Goal: Transaction & Acquisition: Purchase product/service

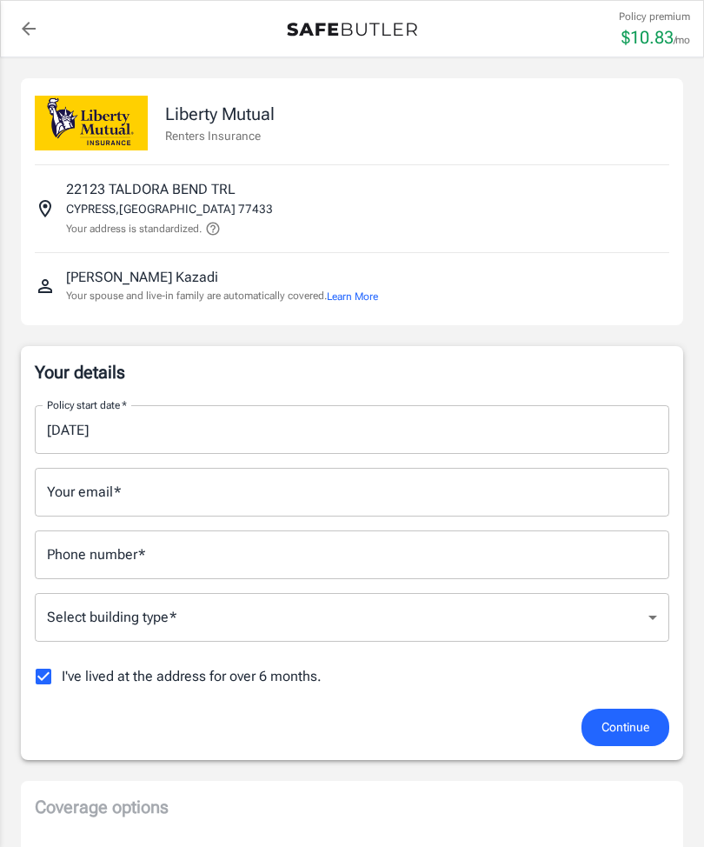
click at [40, 679] on input "I've lived at the address for over 6 months." at bounding box center [43, 676] width 37 height 37
checkbox input "false"
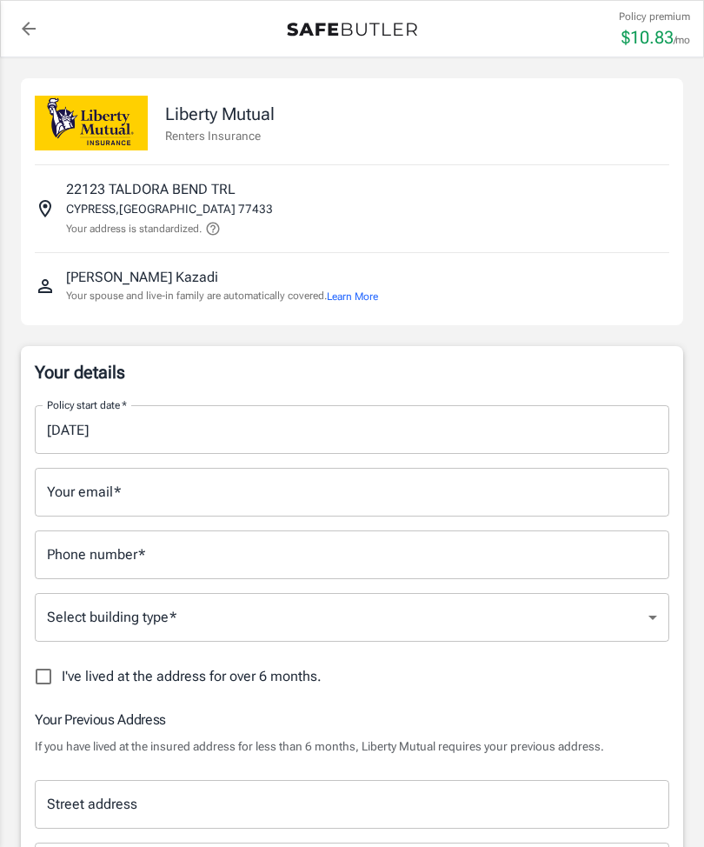
click at [162, 506] on input "Your email   *" at bounding box center [352, 492] width 635 height 49
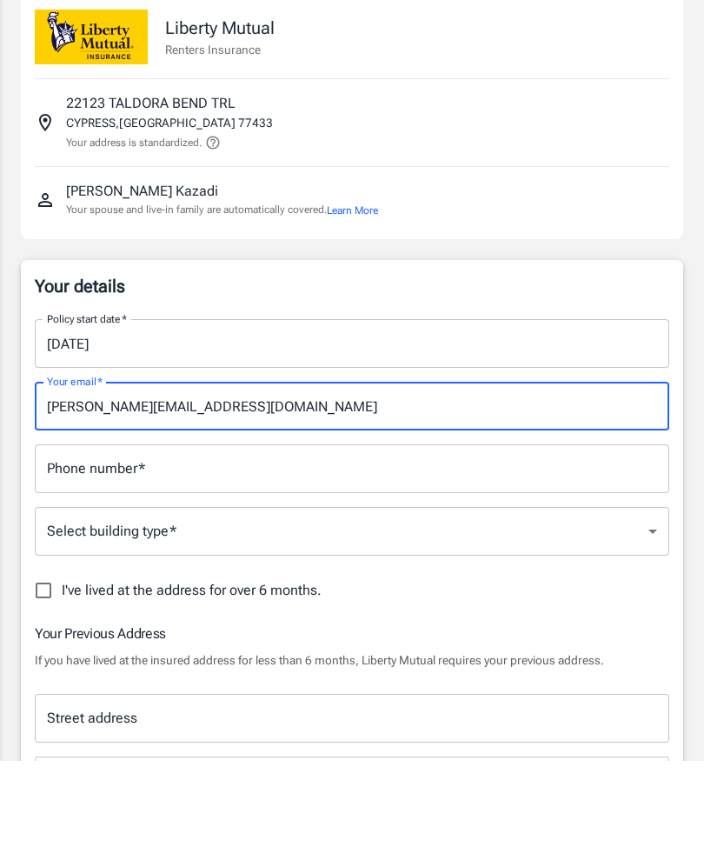
type input "[PERSON_NAME][EMAIL_ADDRESS][DOMAIN_NAME]"
click at [77, 530] on input "Phone number   *" at bounding box center [352, 554] width 635 height 49
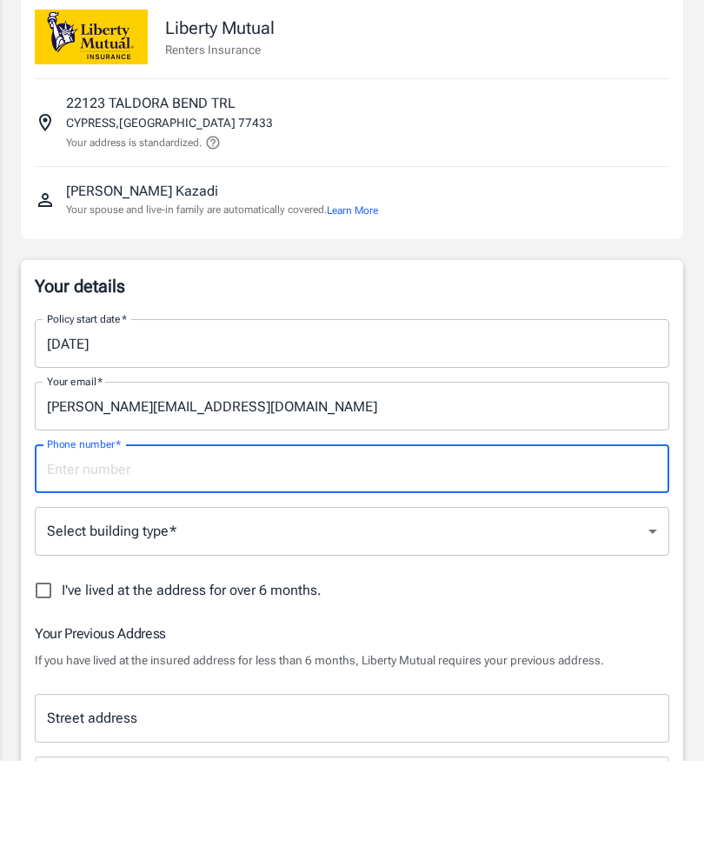
type input "6783610925"
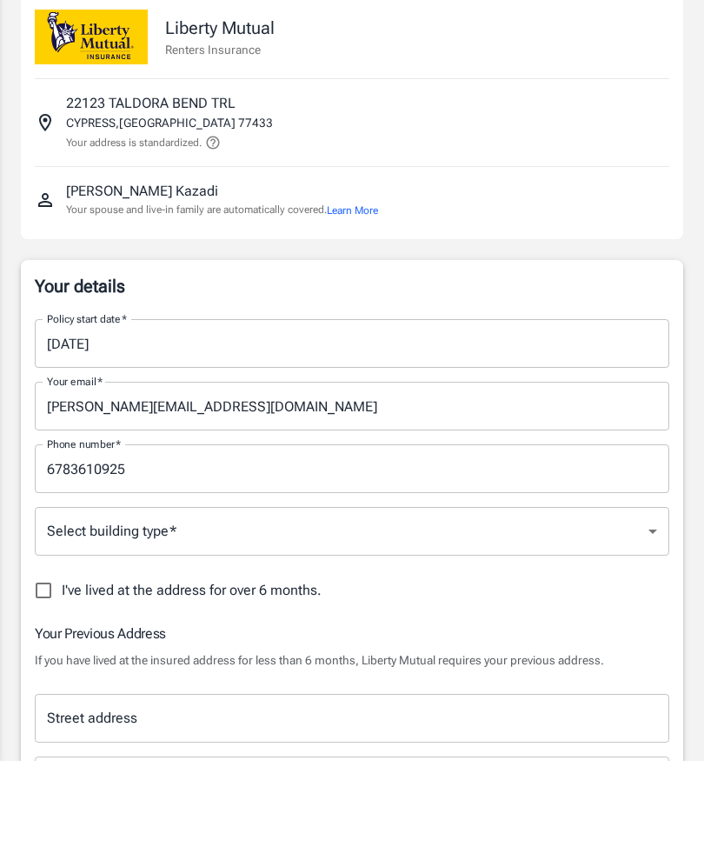
scroll to position [86, 0]
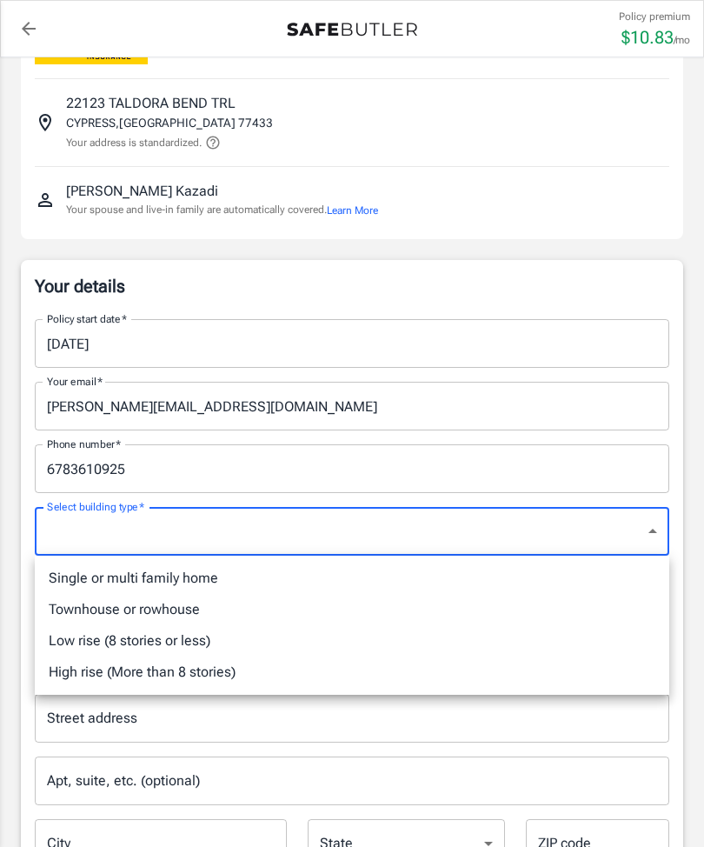
click at [86, 579] on li "Single or multi family home" at bounding box center [352, 578] width 635 height 31
type input "singlefamily"
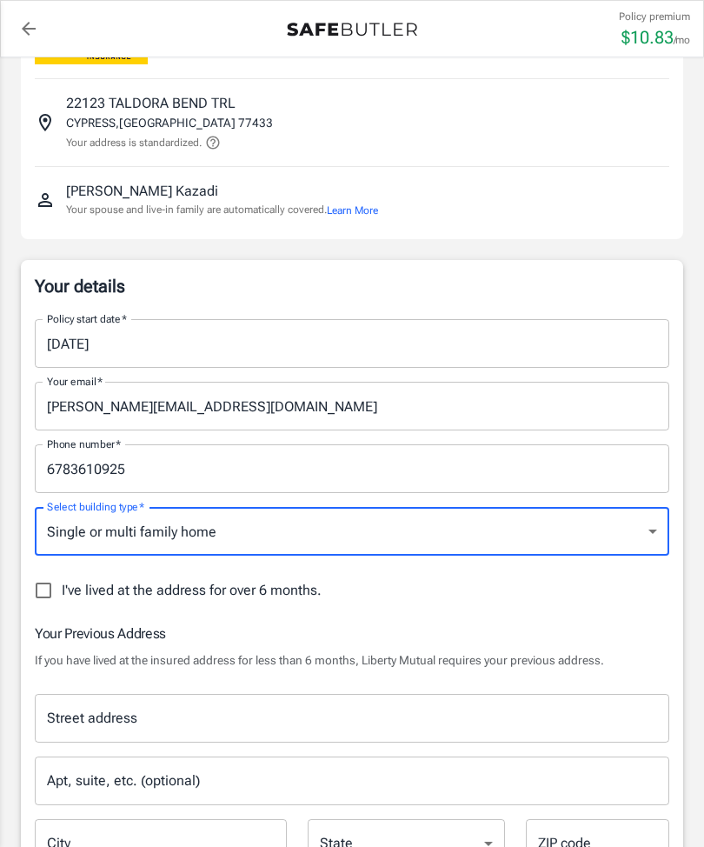
click at [511, 712] on input "Street address" at bounding box center [352, 718] width 619 height 33
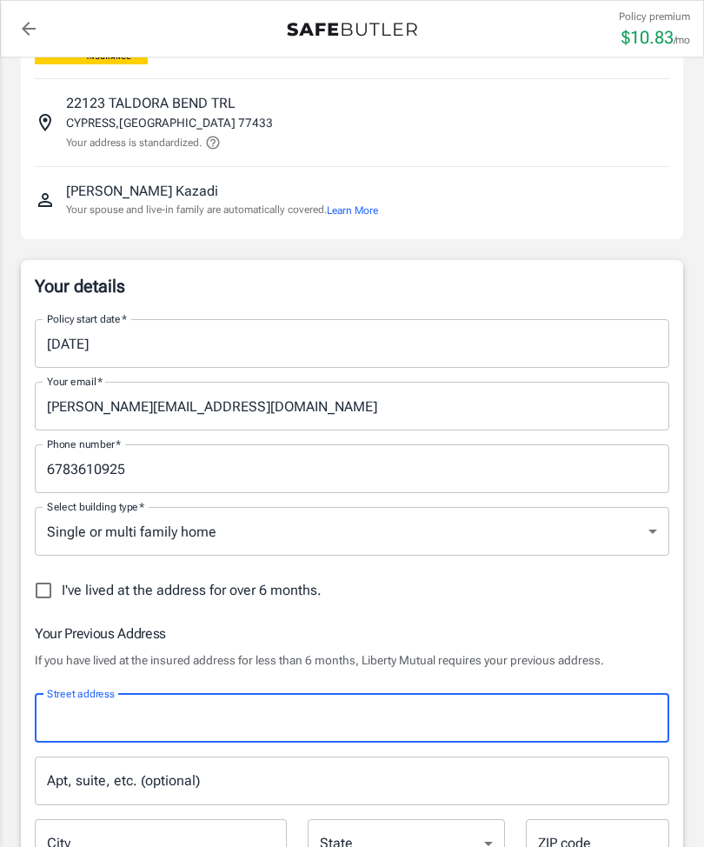
scroll to position [212, 0]
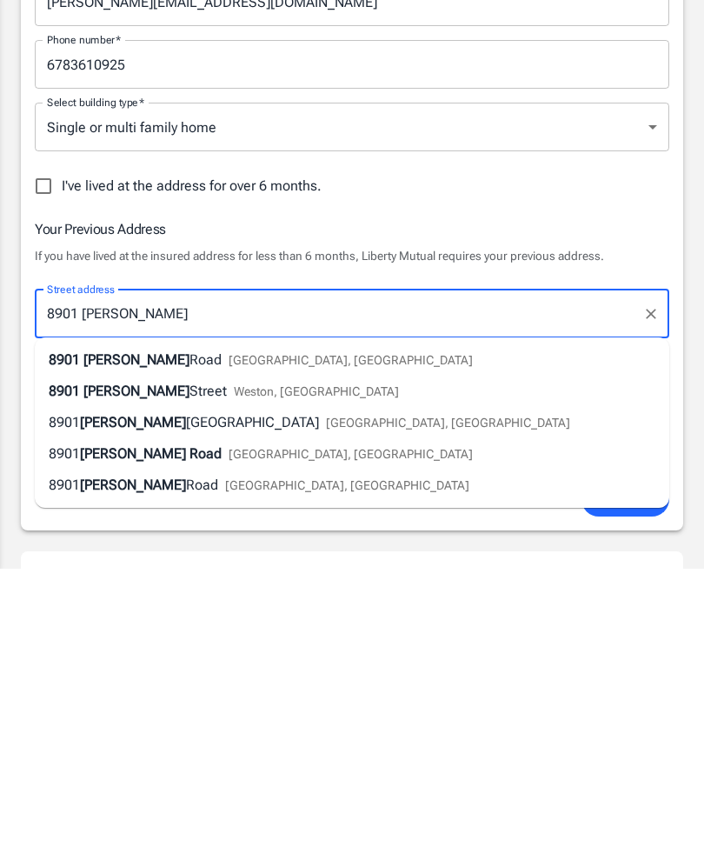
click at [94, 628] on div "[STREET_ADDRESS][PERSON_NAME]" at bounding box center [261, 638] width 424 height 21
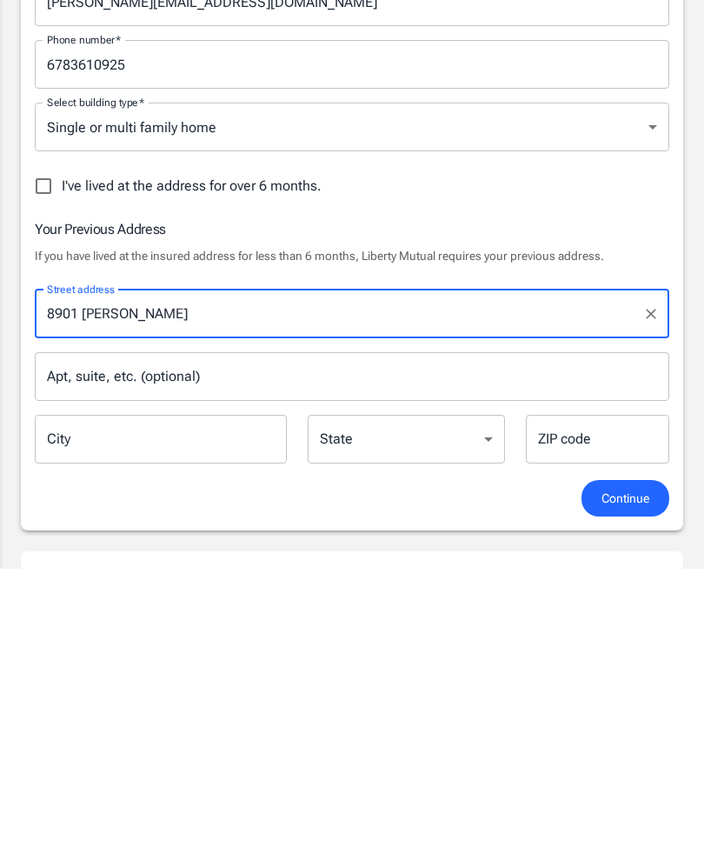
type input "[STREET_ADDRESS][PERSON_NAME]"
type input "[GEOGRAPHIC_DATA]"
select select "[GEOGRAPHIC_DATA]"
type input "77065"
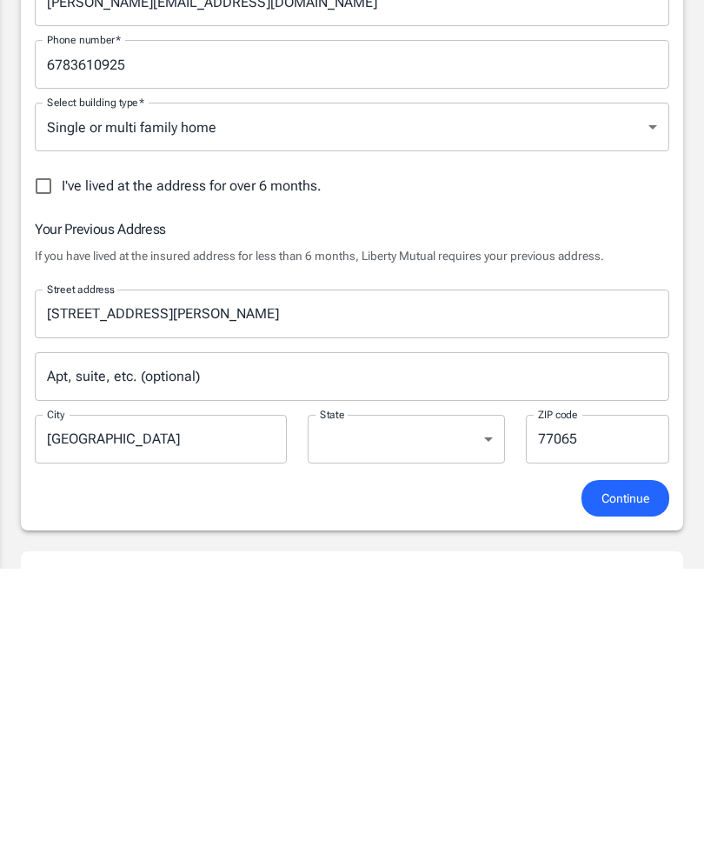
scroll to position [490, 0]
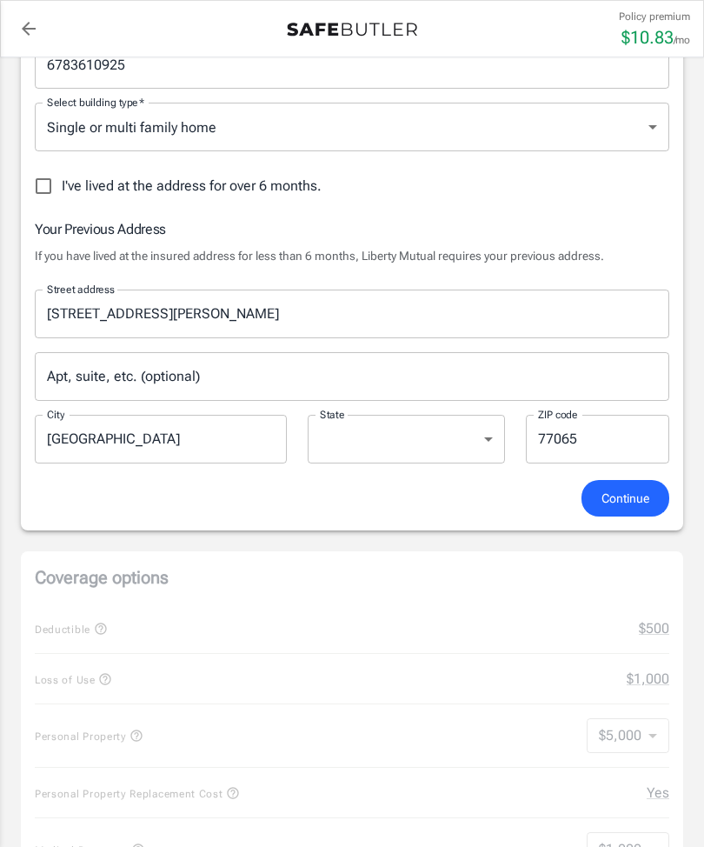
click at [99, 372] on div "Apt, suite, etc. (optional) Apt, suite, etc. (optional)" at bounding box center [352, 376] width 635 height 49
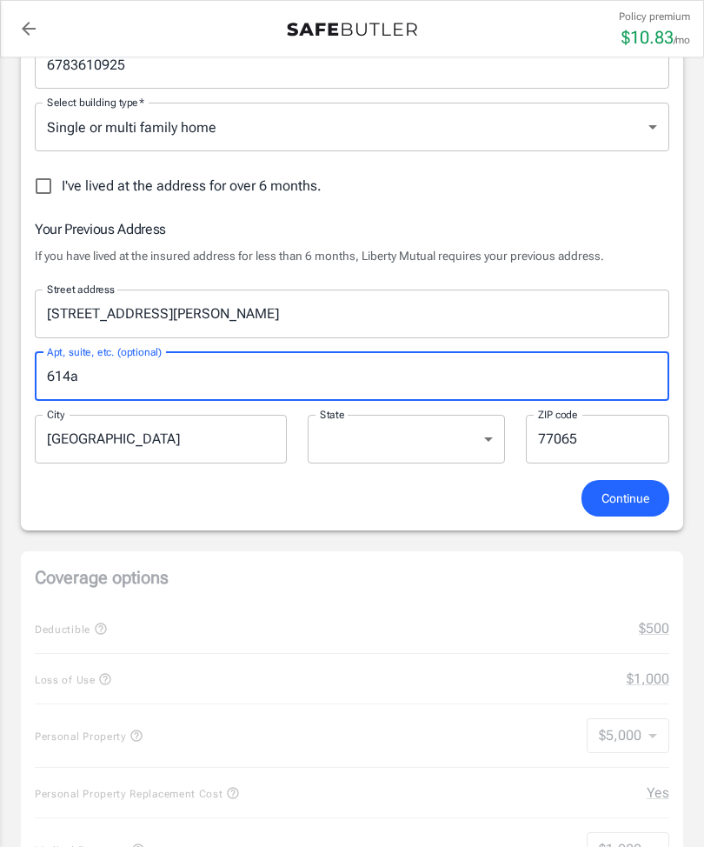
type input "614a"
click at [630, 503] on span "Continue" at bounding box center [626, 499] width 48 height 22
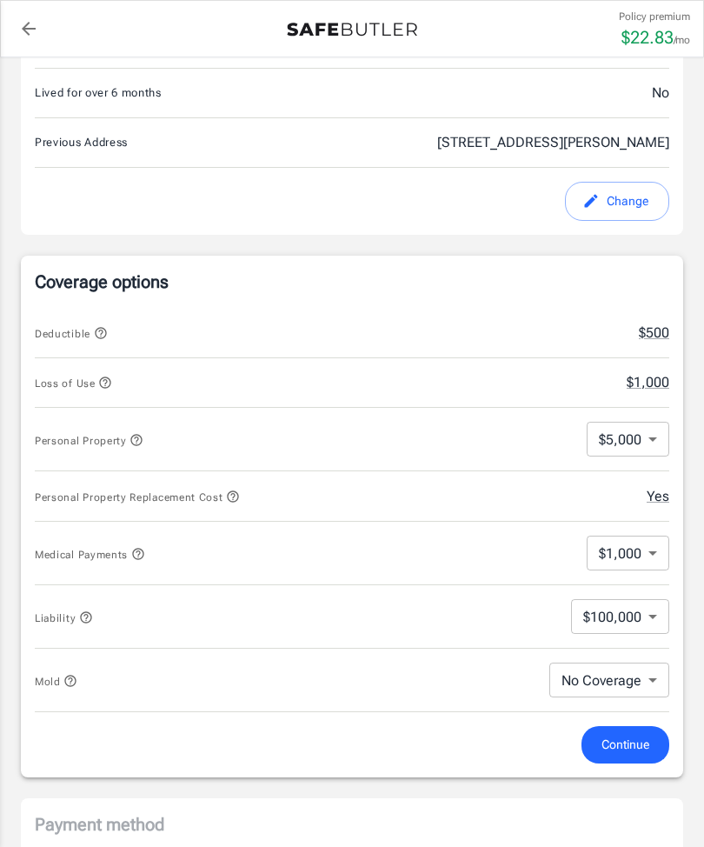
scroll to position [591, 0]
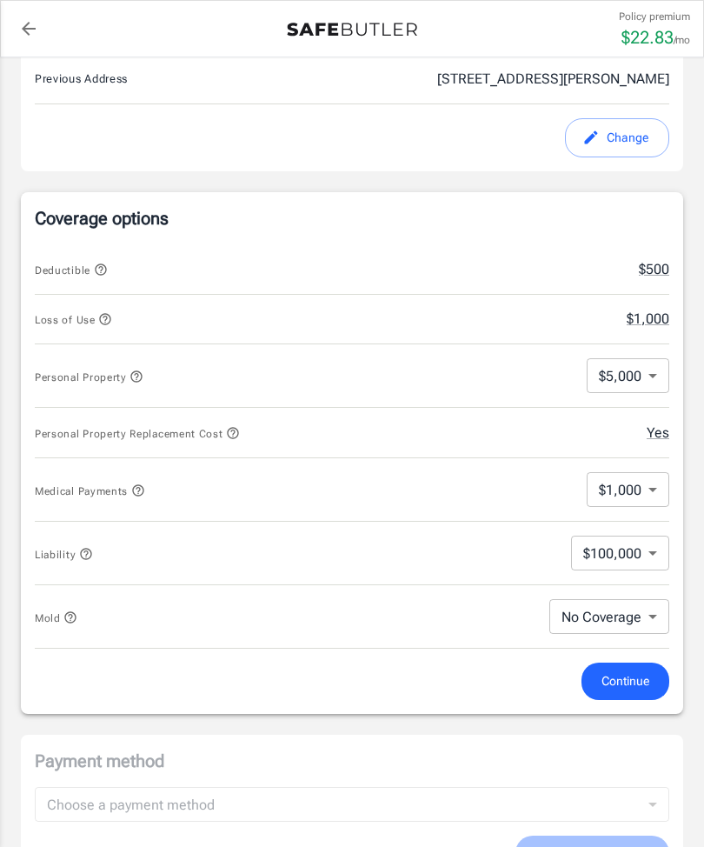
click at [98, 266] on icon "button" at bounding box center [101, 270] width 14 height 14
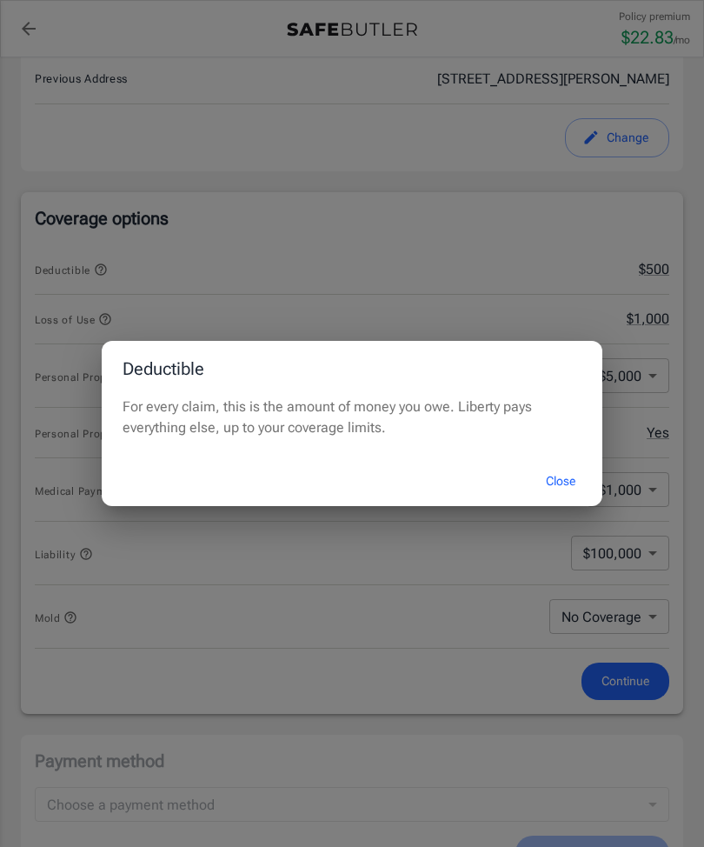
click at [556, 500] on button "Close" at bounding box center [561, 481] width 70 height 37
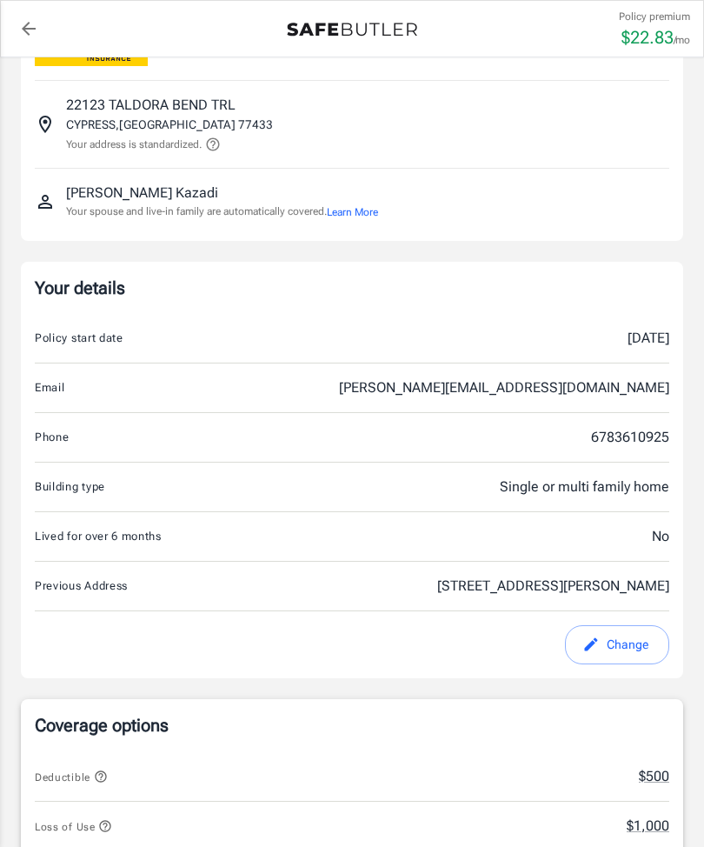
scroll to position [78, 0]
